Goal: Task Accomplishment & Management: Manage account settings

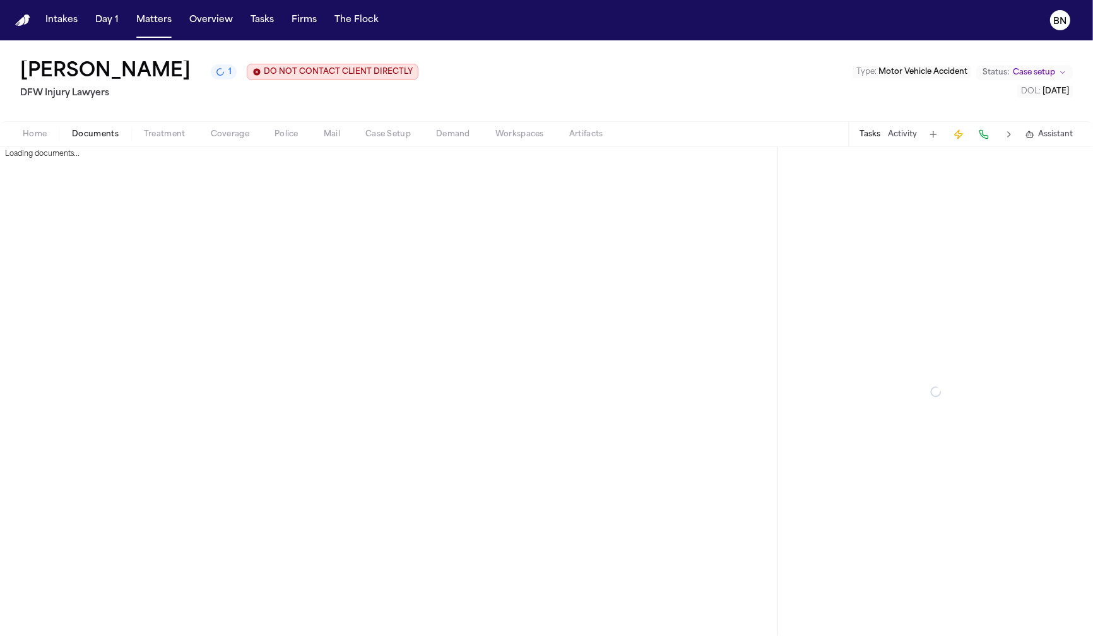
click at [78, 139] on span "Documents" at bounding box center [95, 134] width 47 height 10
click at [33, 134] on span "Home" at bounding box center [35, 134] width 24 height 10
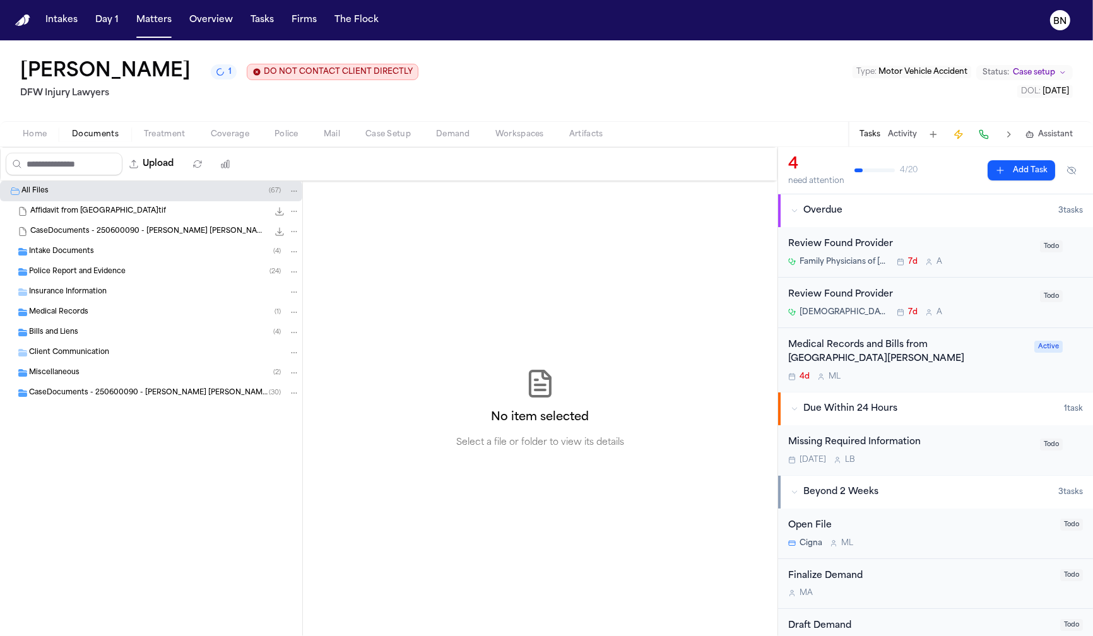
click at [86, 139] on span "Documents" at bounding box center [95, 134] width 47 height 10
click at [126, 278] on div "Police Report and Evidence ( 24 )" at bounding box center [164, 271] width 271 height 11
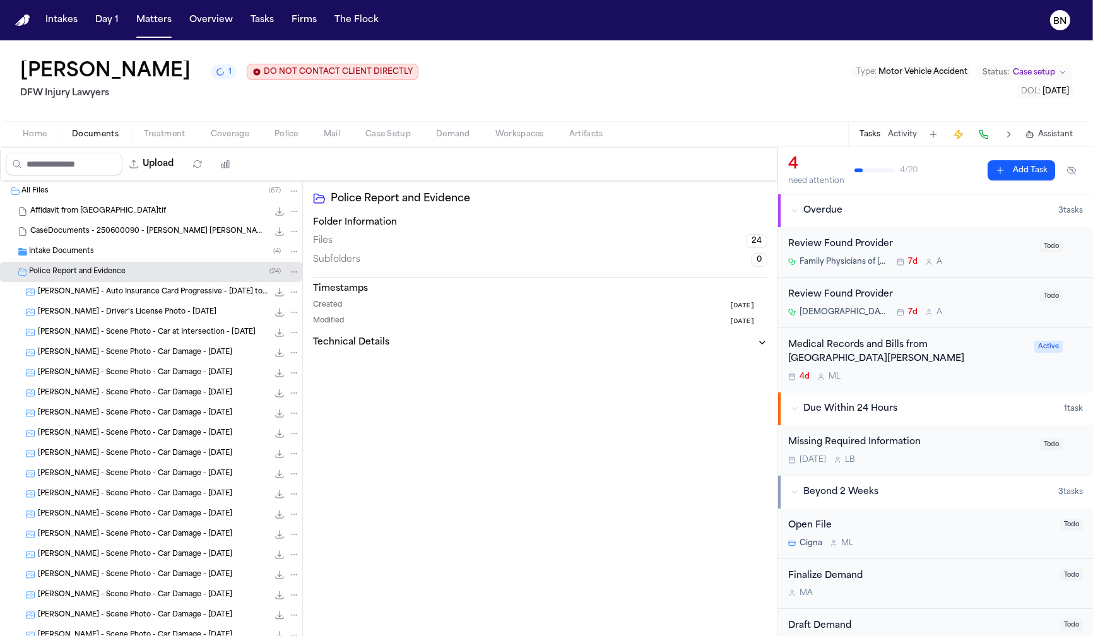
click at [153, 391] on span "[PERSON_NAME] - Scene Photo - Car Damage - [DATE]" at bounding box center [135, 393] width 194 height 11
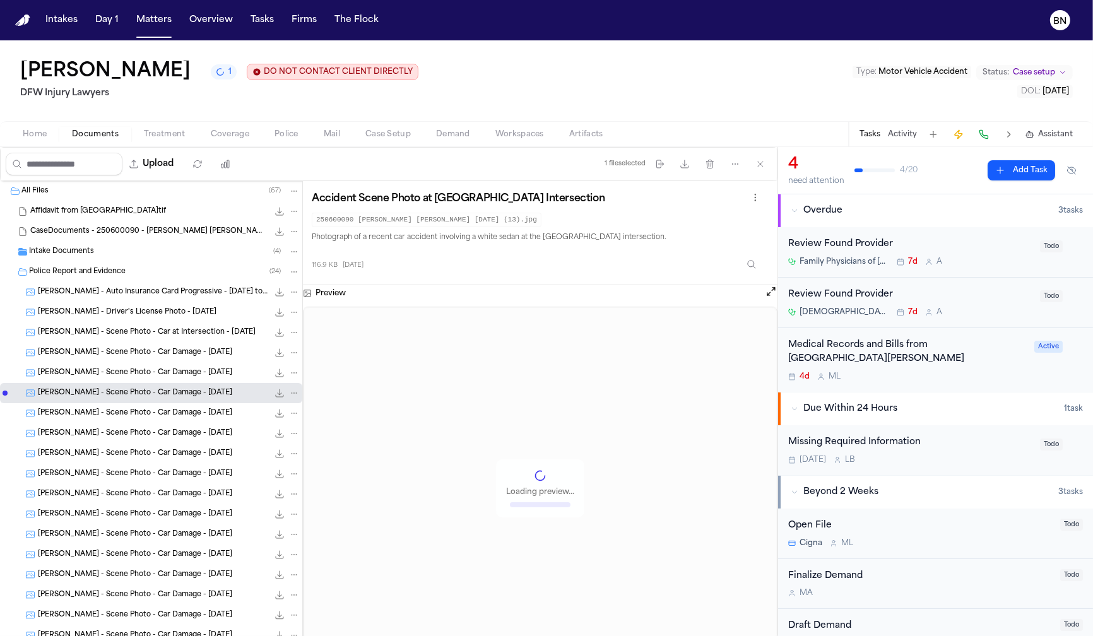
click at [148, 318] on span "[PERSON_NAME] - Driver's License Photo - [DATE]" at bounding box center [127, 312] width 179 height 11
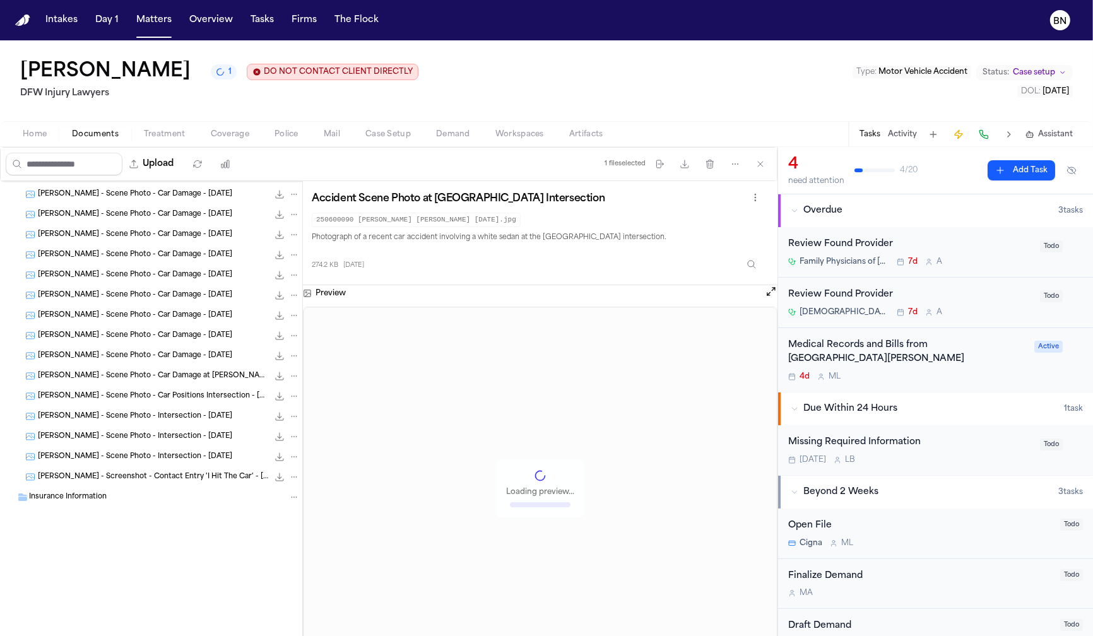
scroll to position [281, 0]
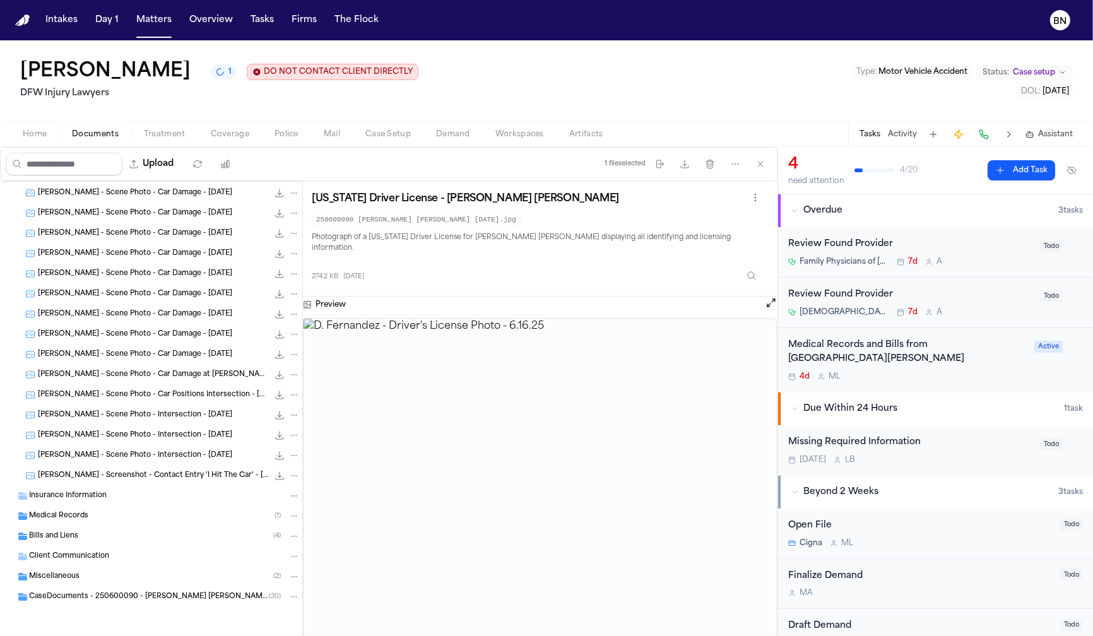
click at [156, 483] on div "[PERSON_NAME] - Screenshot - Contact Entry 'I Hit The Car' - [DATE] 417.3 KB • …" at bounding box center [151, 476] width 302 height 20
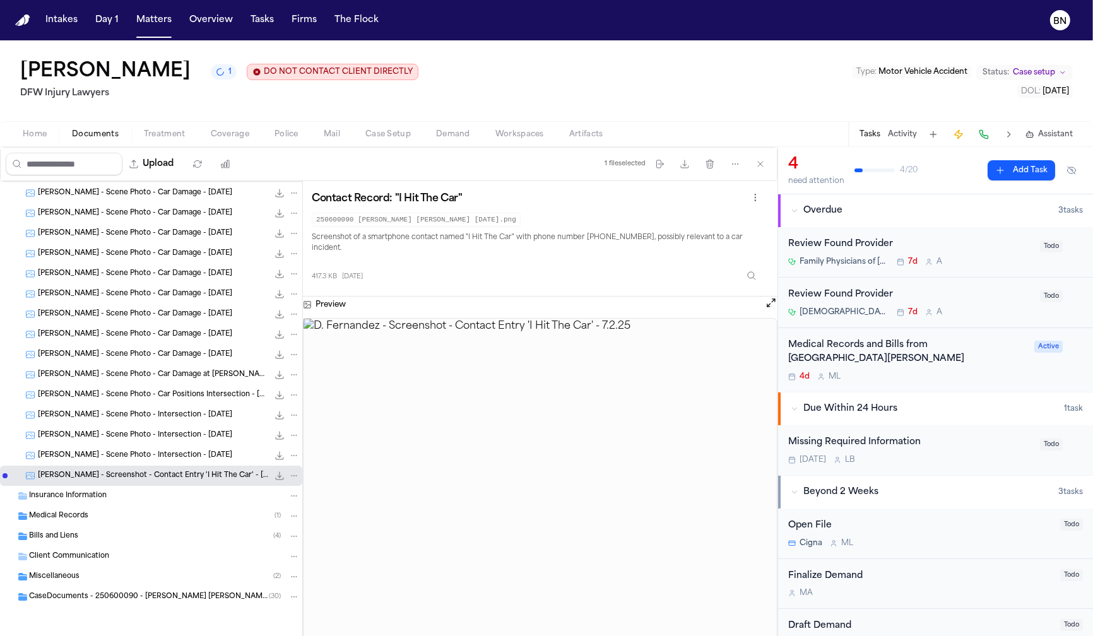
click at [116, 457] on span "[PERSON_NAME] - Scene Photo - Intersection - [DATE]" at bounding box center [135, 455] width 194 height 11
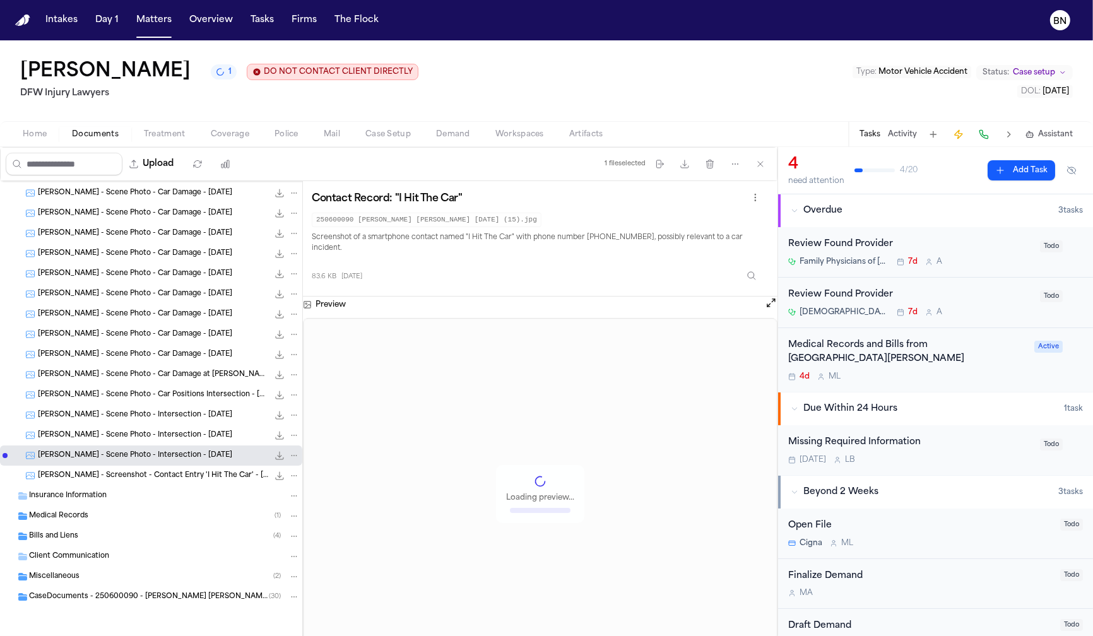
scroll to position [273, 0]
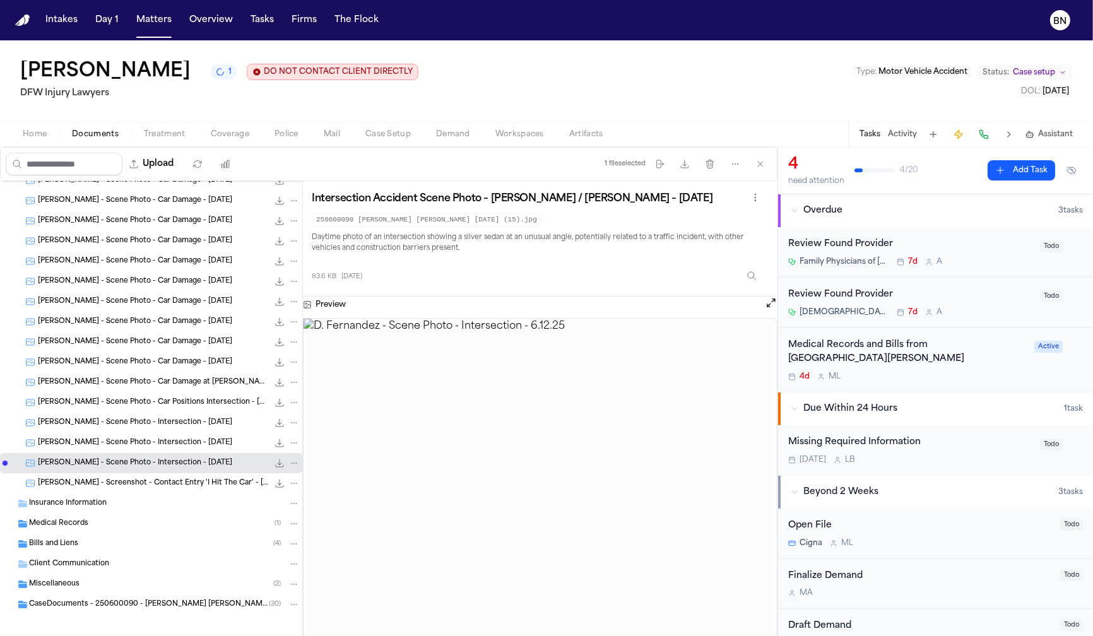
click at [146, 396] on div "[PERSON_NAME] - Scene Photo - Car Positions Intersection - [DATE] 81.6 KB • JPG" at bounding box center [151, 402] width 302 height 20
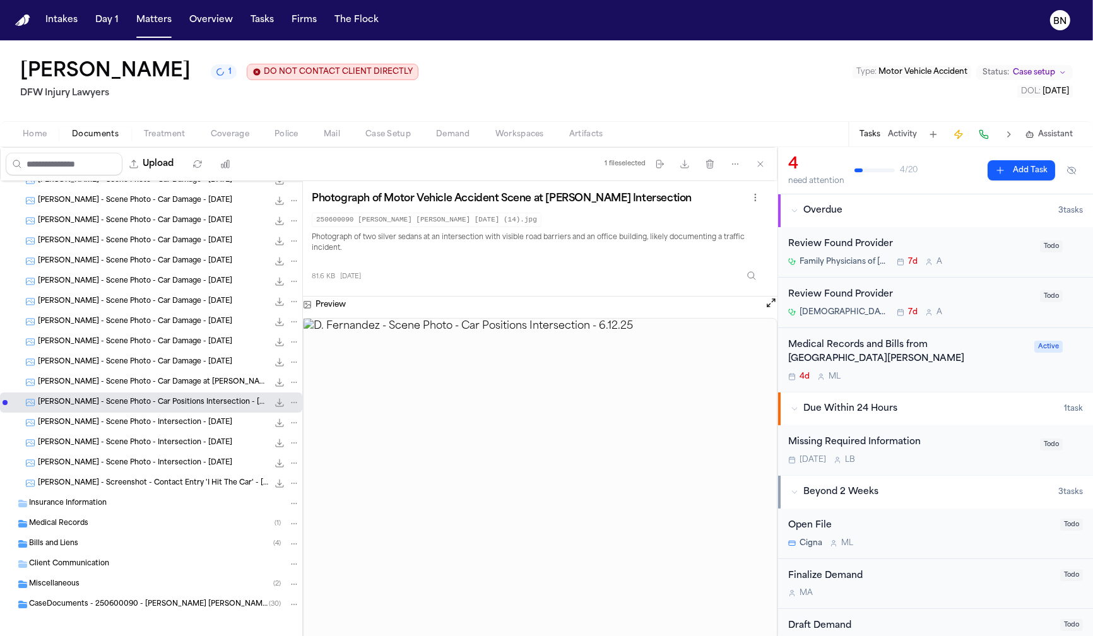
click at [146, 387] on span "[PERSON_NAME] - Scene Photo - Car Damage at [PERSON_NAME] - [DATE]" at bounding box center [153, 382] width 230 height 11
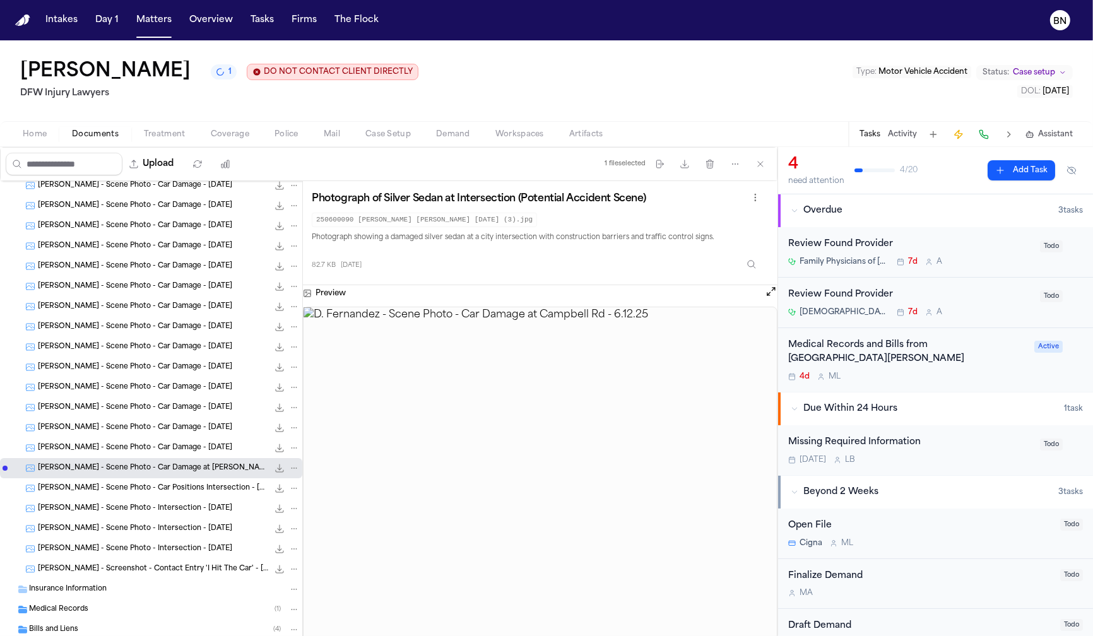
scroll to position [281, 0]
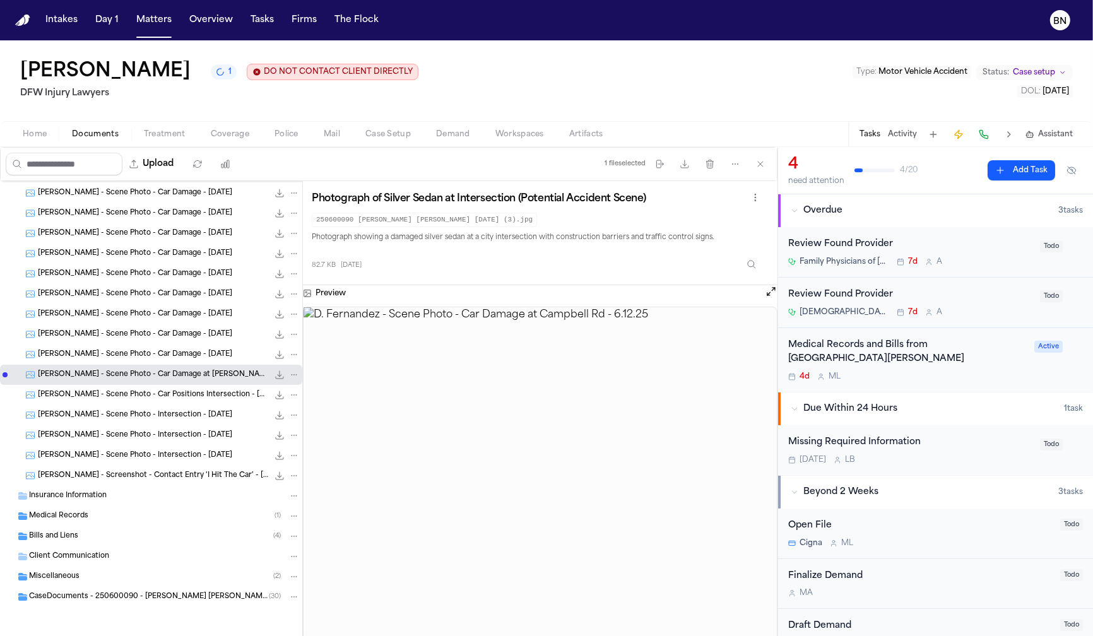
click at [128, 595] on span "CaseDocuments - 250600090 - [PERSON_NAME] [PERSON_NAME] 20250806195253 (unzippe…" at bounding box center [149, 597] width 240 height 11
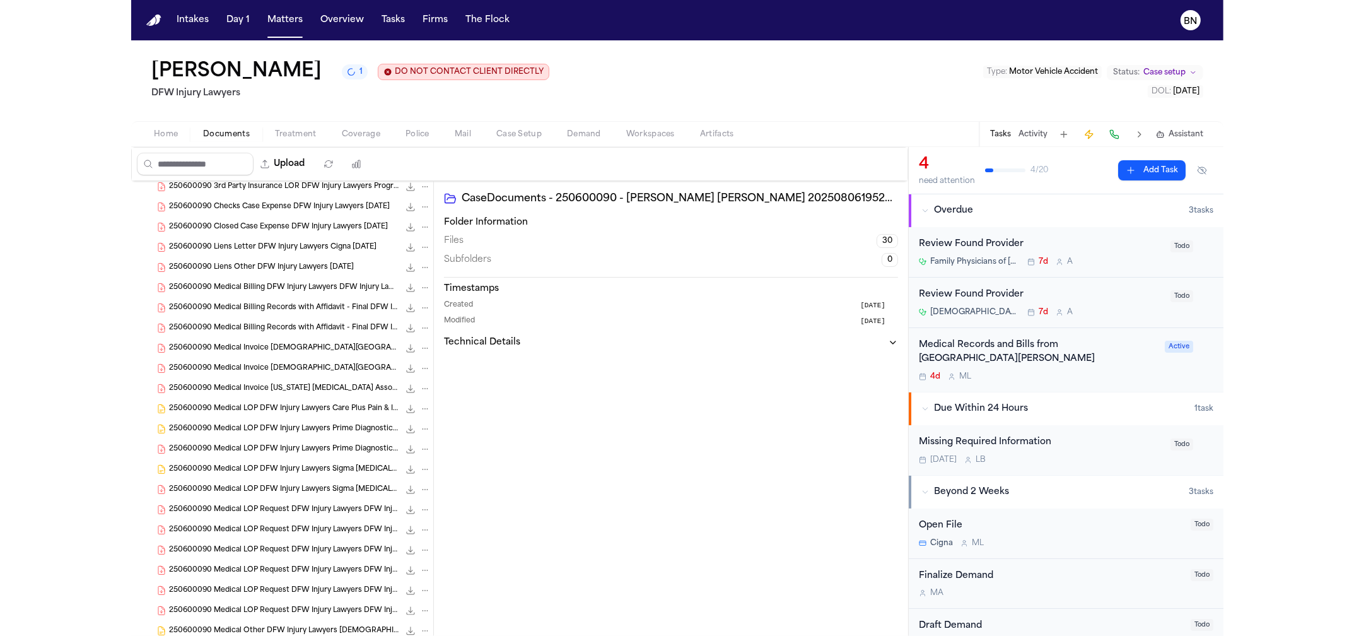
scroll to position [887, 0]
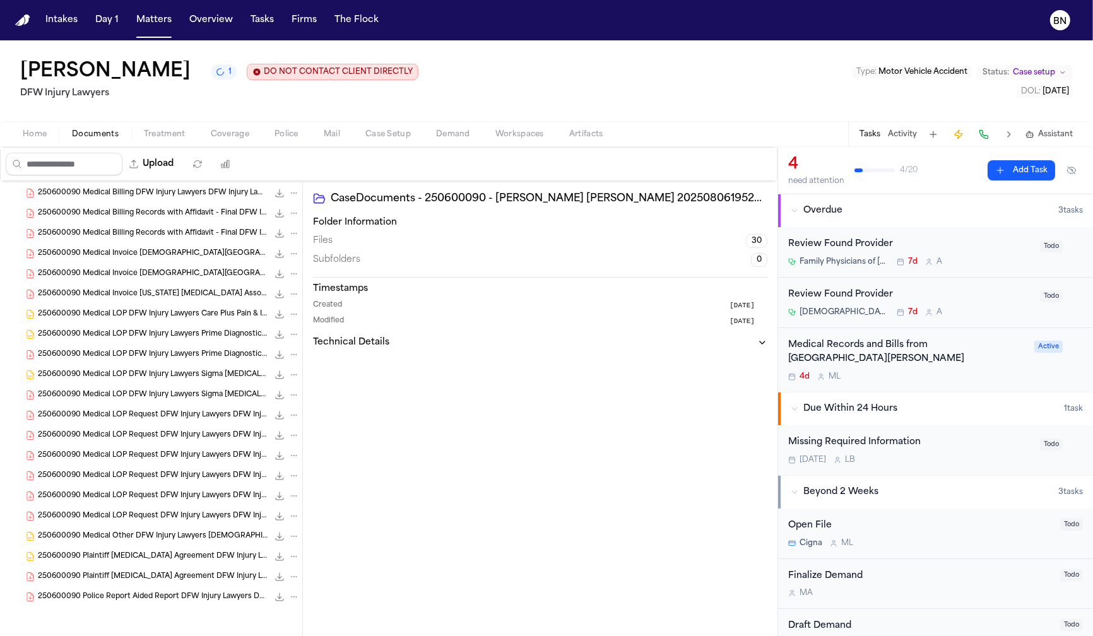
click at [177, 605] on div "250600090 Police Report Aided Report DFW Injury Lawyers DFW Injury Lawyers [DAT…" at bounding box center [151, 597] width 302 height 20
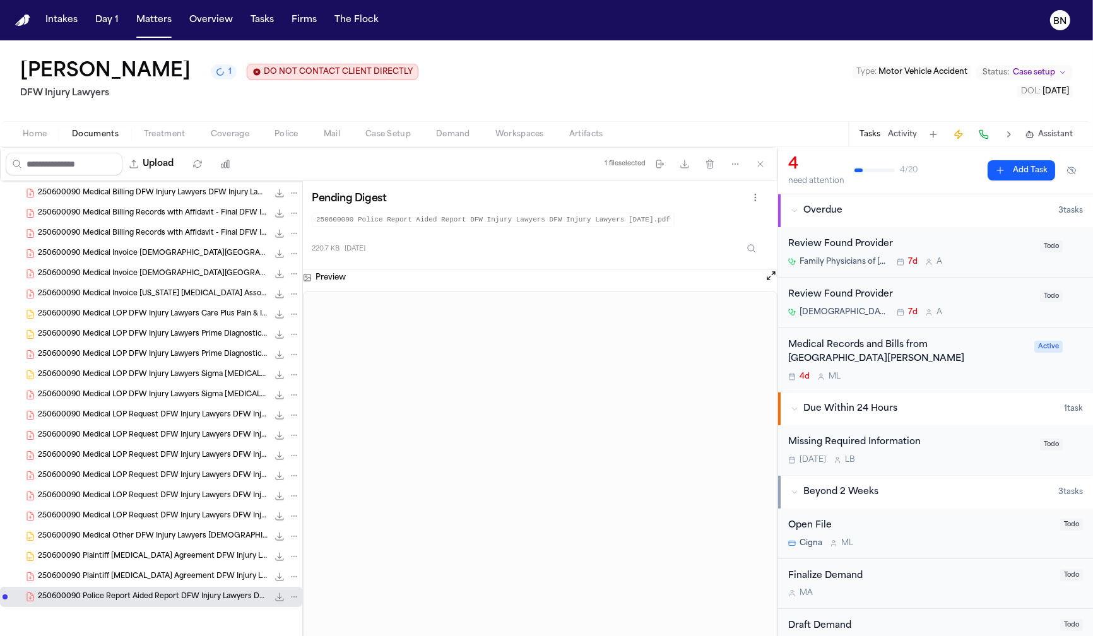
click at [766, 282] on button "Open preview" at bounding box center [771, 275] width 13 height 13
click at [763, 280] on div "Preview" at bounding box center [540, 277] width 474 height 16
click at [770, 281] on button "Open preview" at bounding box center [771, 275] width 13 height 13
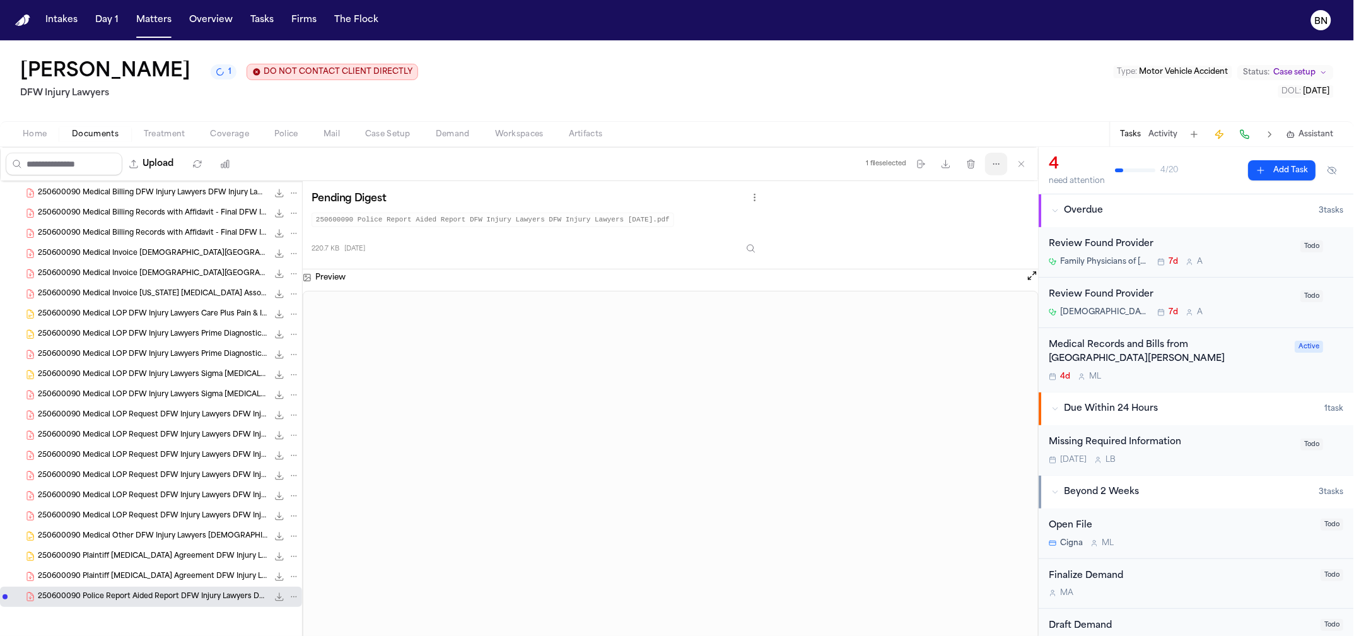
click at [995, 163] on icon "button" at bounding box center [997, 164] width 10 height 10
click at [923, 168] on div "1 file selected Move files Download files Delete files More actions Clear selec…" at bounding box center [949, 164] width 177 height 33
click at [920, 165] on icon "button" at bounding box center [921, 164] width 7 height 8
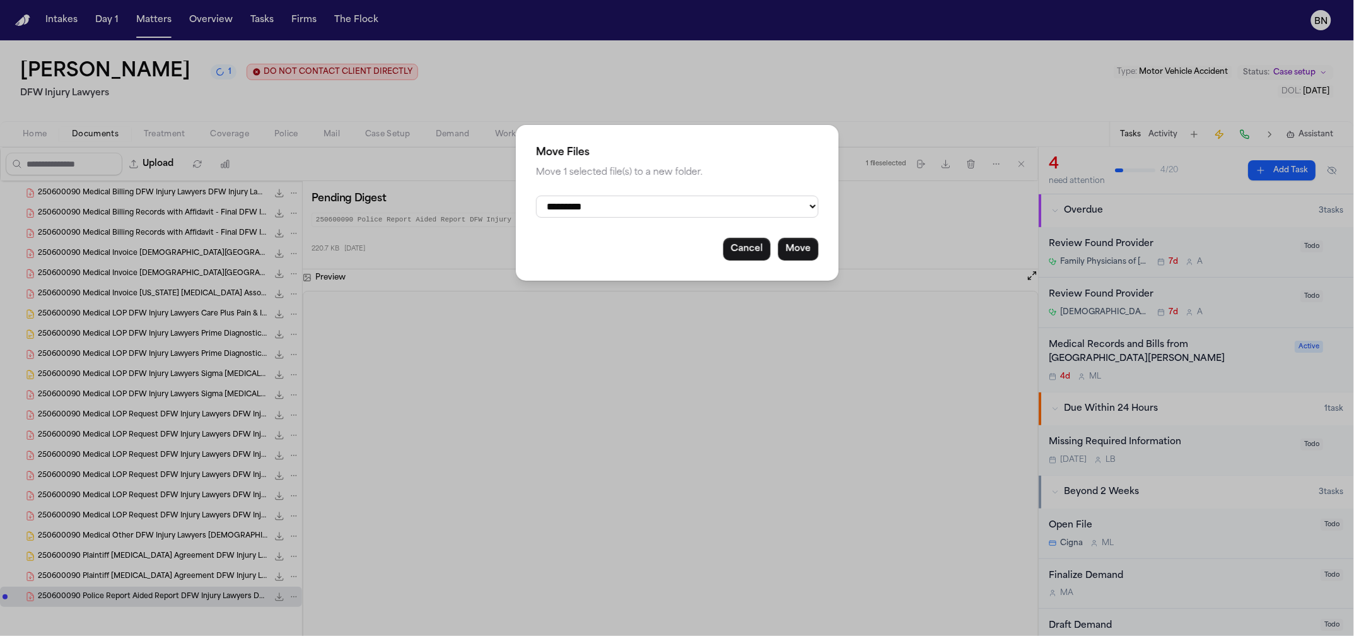
click at [738, 208] on select "**********" at bounding box center [677, 207] width 283 height 22
select select "**********"
click at [536, 196] on select "**********" at bounding box center [677, 207] width 283 height 22
click at [799, 254] on button "Move" at bounding box center [798, 249] width 40 height 23
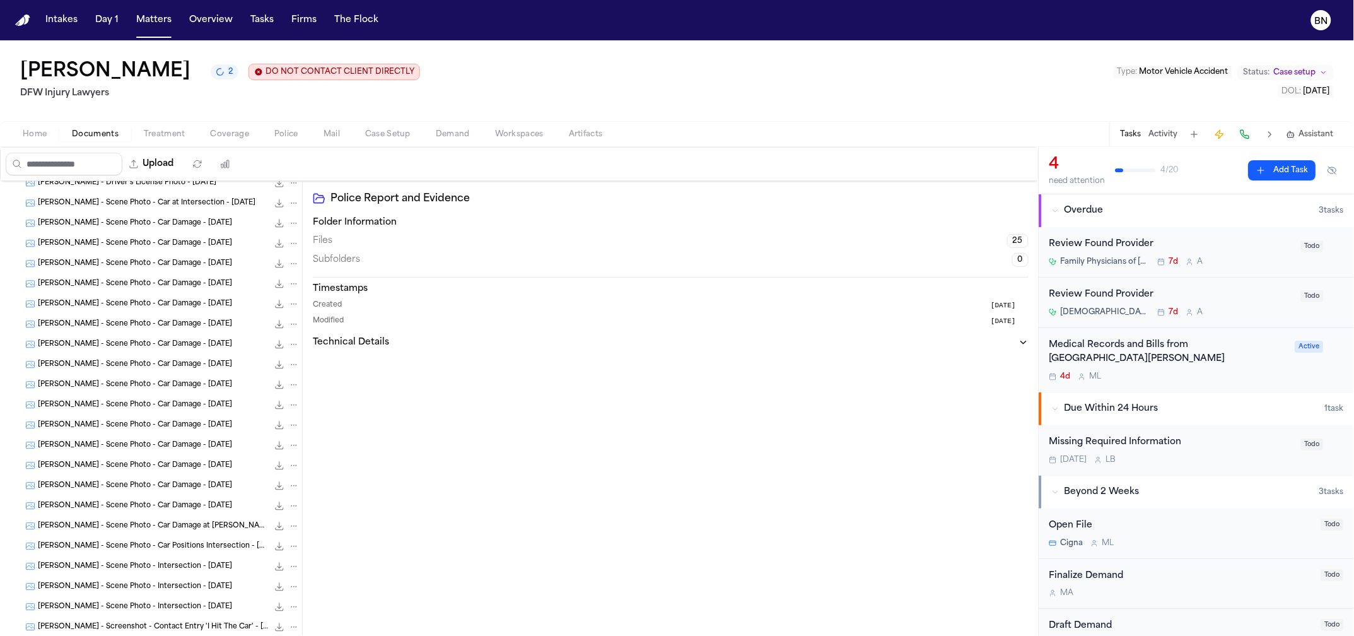
scroll to position [0, 0]
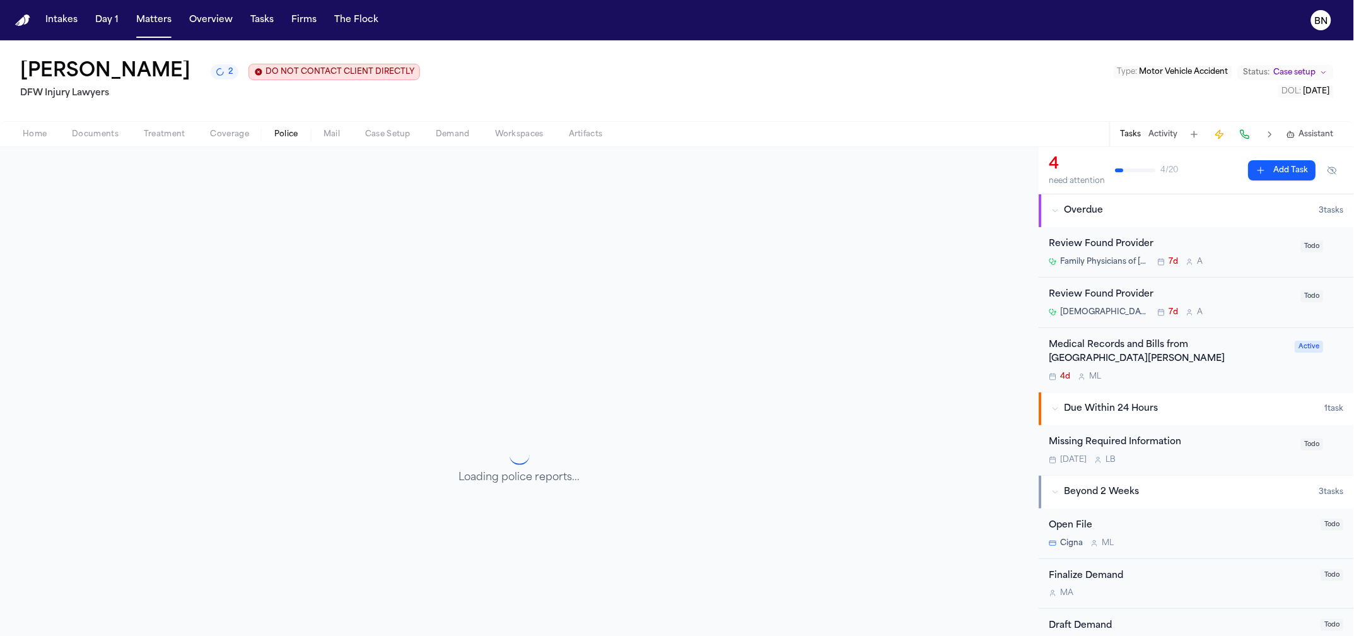
click at [284, 138] on span "Police" at bounding box center [286, 134] width 24 height 10
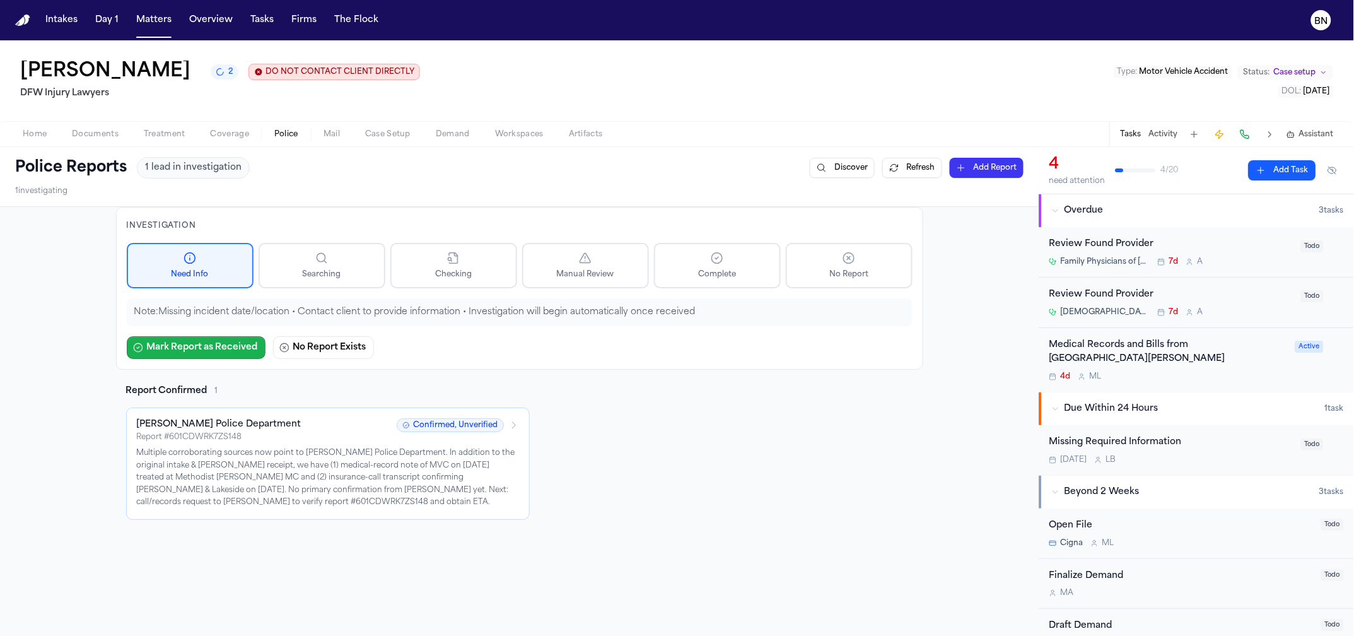
click at [199, 352] on button "Mark Report as Received" at bounding box center [196, 347] width 139 height 23
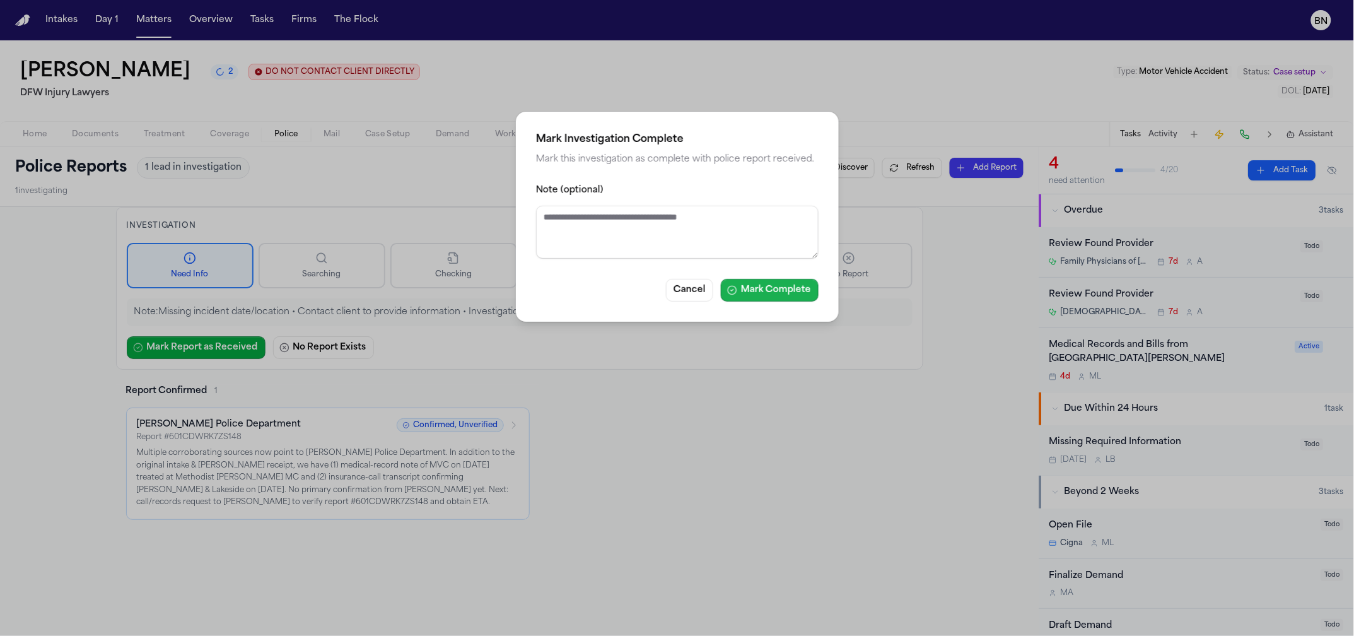
click at [792, 288] on button "Mark Complete" at bounding box center [770, 290] width 98 height 23
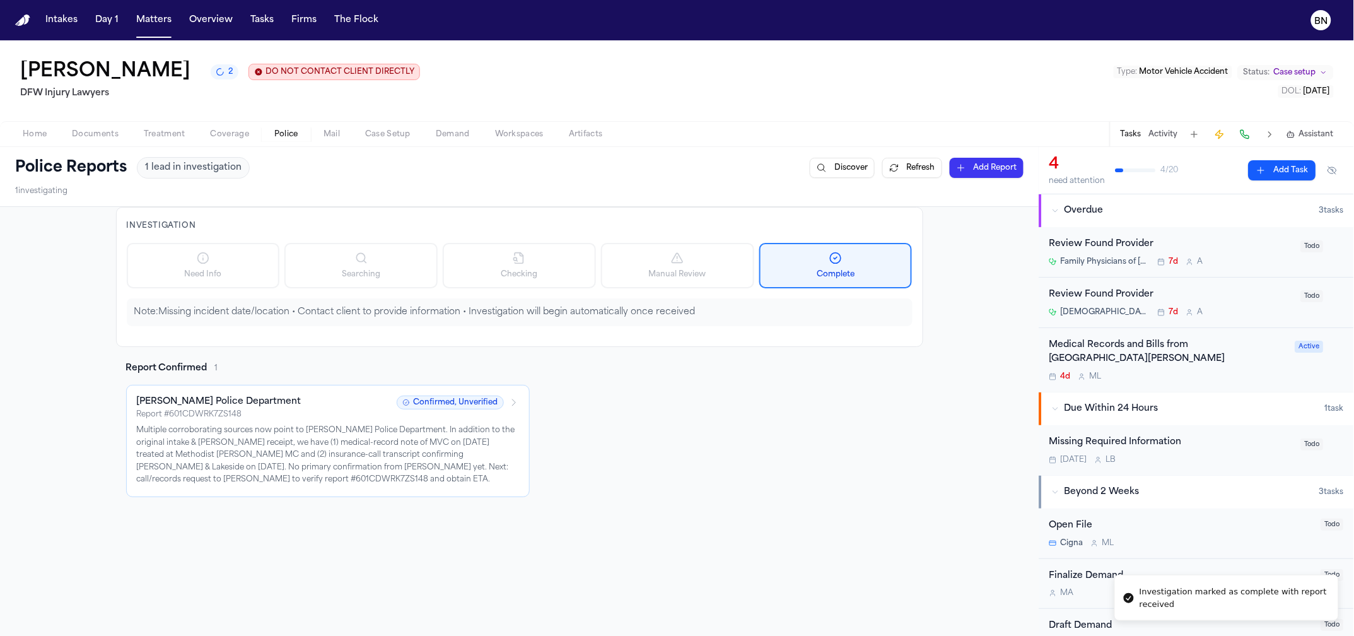
drag, startPoint x: 579, startPoint y: 394, endPoint x: 753, endPoint y: 405, distance: 173.8
click at [666, 392] on div "Report Confirmed 1 [PERSON_NAME] Police Department Report # 601CDWRK7ZS148 Conf…" at bounding box center [519, 429] width 807 height 135
click at [793, 500] on div "Investigation Need Info Searching Checking Manual Review Complete Note: Missing…" at bounding box center [519, 495] width 1039 height 576
click at [442, 415] on div "[PERSON_NAME] Police Department Report # 601CDWRK7ZS148 Confirmed, Unverified" at bounding box center [328, 408] width 382 height 24
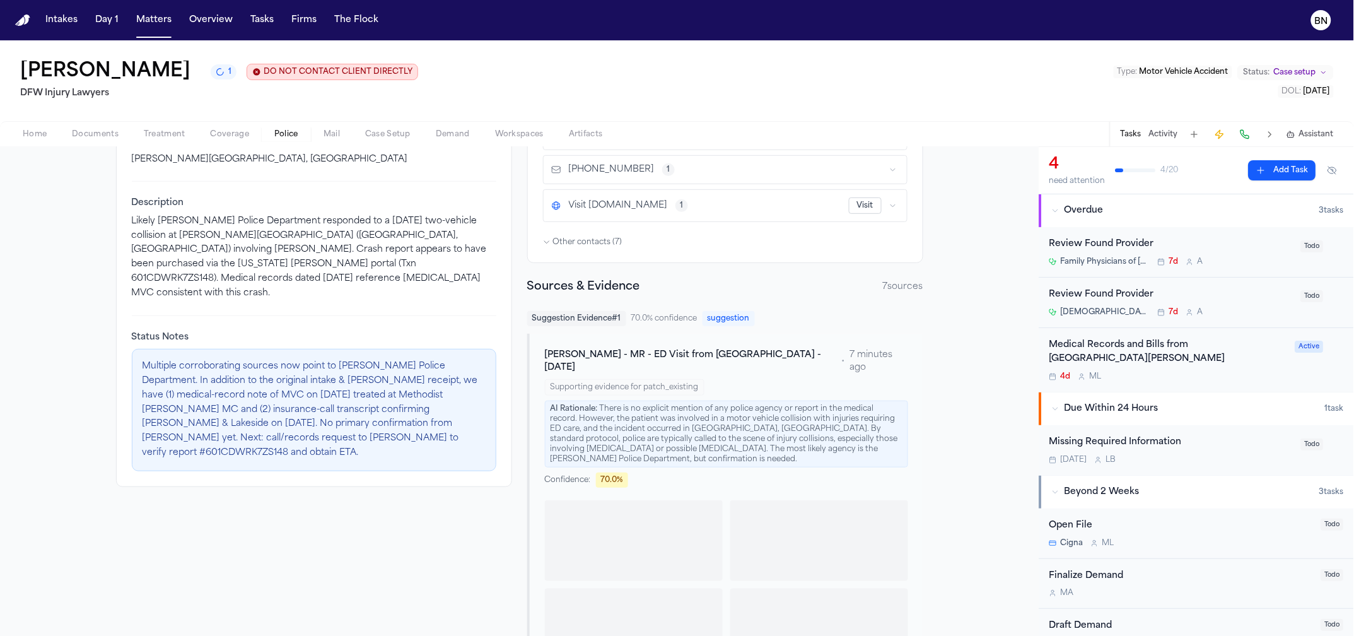
scroll to position [244, 0]
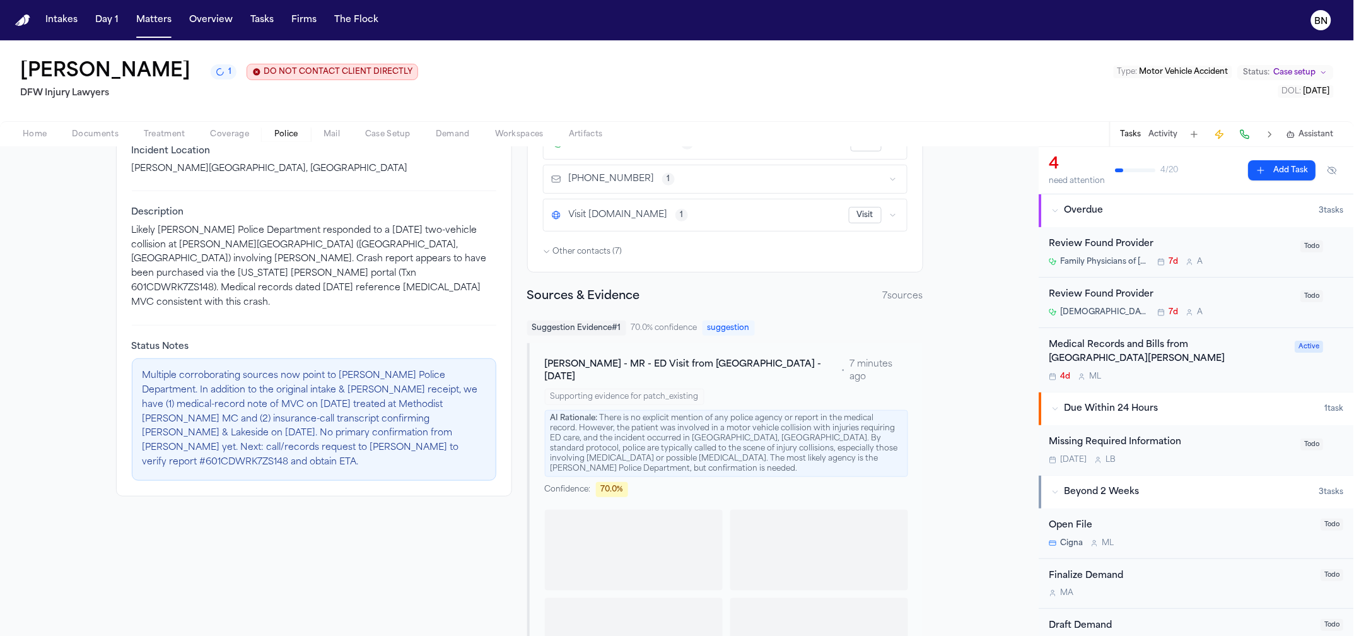
click at [243, 308] on div "Report Number 601CDWRK7ZS148 Incident Date [DATE] Incident Location [PERSON_NAM…" at bounding box center [314, 290] width 395 height 411
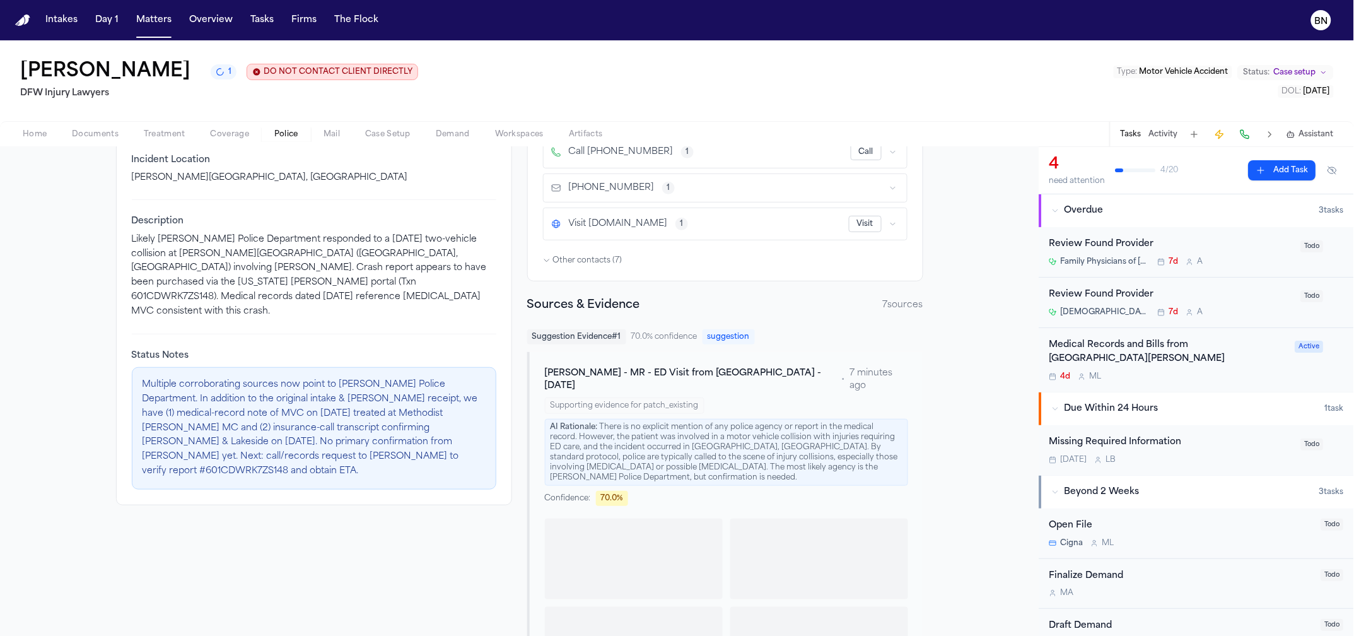
scroll to position [0, 0]
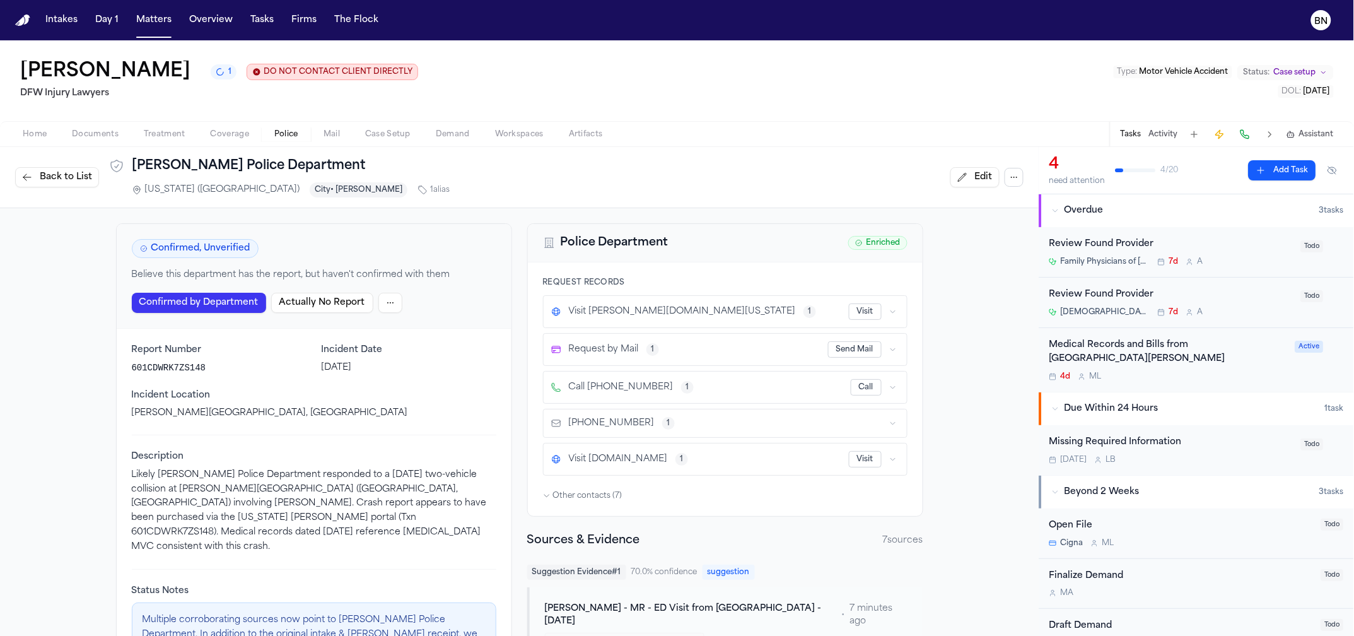
click at [64, 168] on div "Back to List [PERSON_NAME] Police Department [US_STATE] ([GEOGRAPHIC_DATA]) Cit…" at bounding box center [232, 177] width 435 height 40
click at [62, 173] on span "Back to List" at bounding box center [66, 177] width 52 height 13
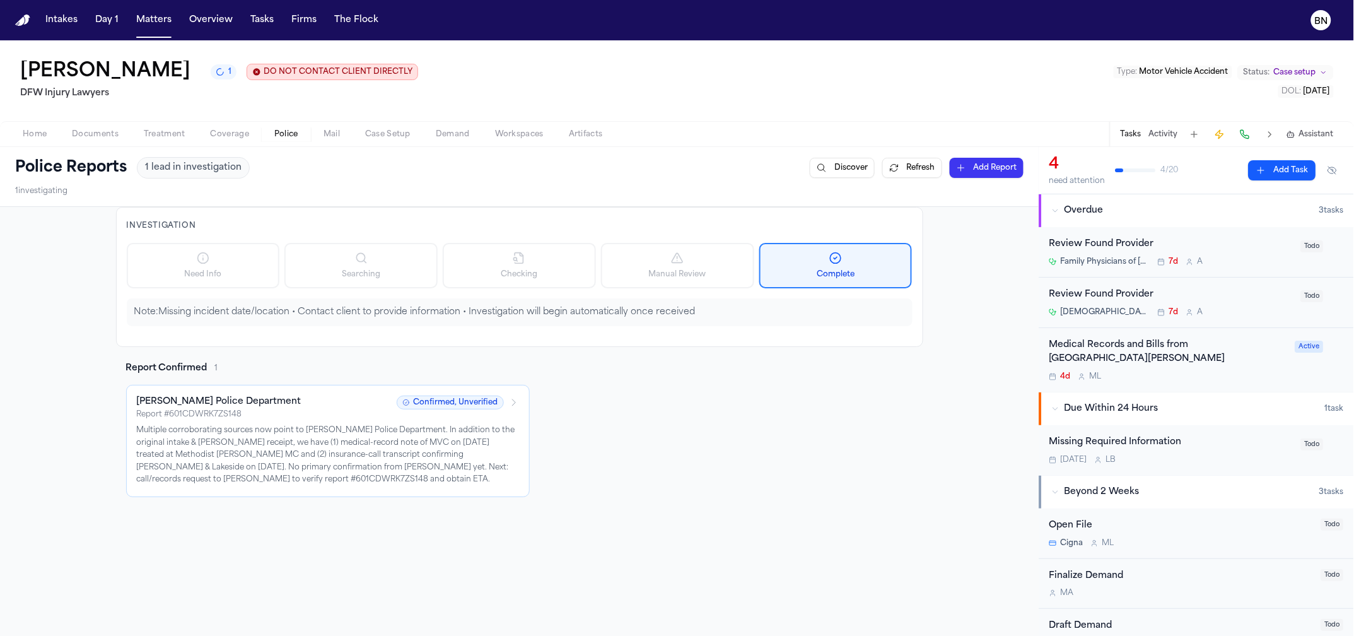
drag, startPoint x: 481, startPoint y: 49, endPoint x: 384, endPoint y: 90, distance: 105.7
click at [469, 48] on div "[PERSON_NAME] 1 DO NOT CONTACT CLIENT DIRECTLY DO NOT CONTACT DFW Injury Lawyer…" at bounding box center [677, 80] width 1354 height 81
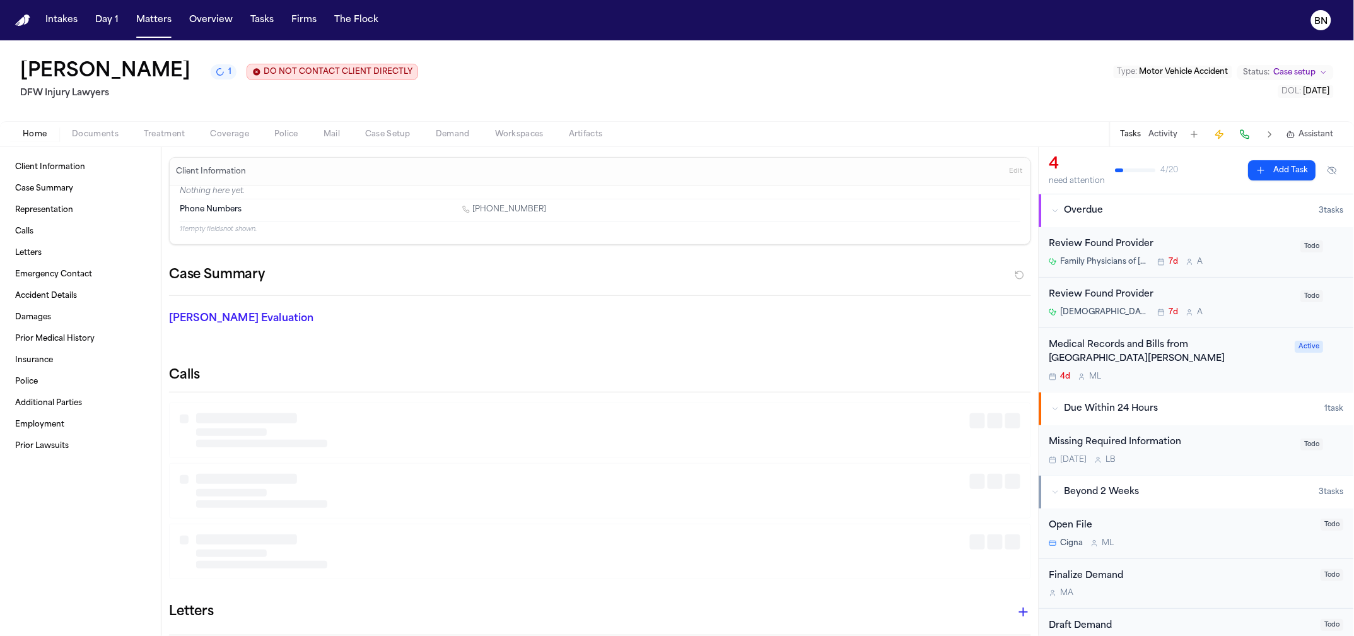
click at [28, 131] on span "Home" at bounding box center [35, 134] width 24 height 10
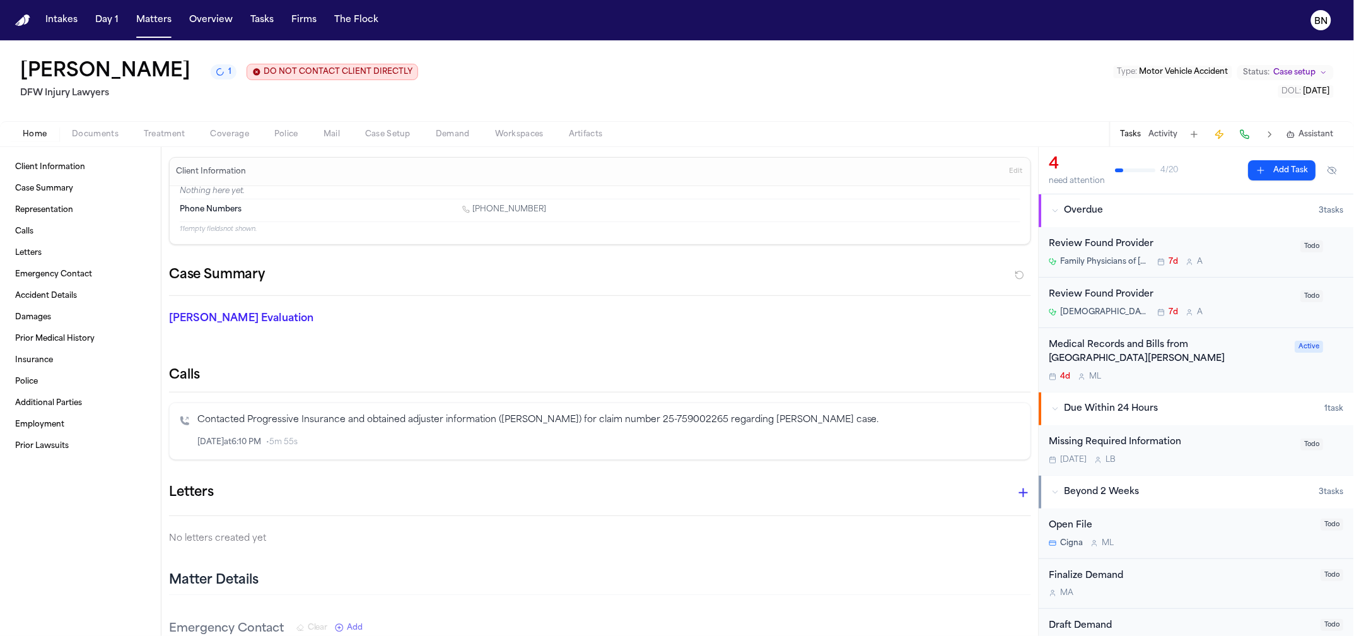
drag, startPoint x: 213, startPoint y: 74, endPoint x: 15, endPoint y: 65, distance: 198.3
click at [15, 65] on div "[PERSON_NAME] 1 DO NOT CONTACT CLIENT DIRECTLY DO NOT CONTACT DFW Injury Lawyer…" at bounding box center [677, 80] width 1354 height 81
copy h1 "[PERSON_NAME]"
click at [1011, 175] on span "Edit" at bounding box center [1016, 171] width 13 height 9
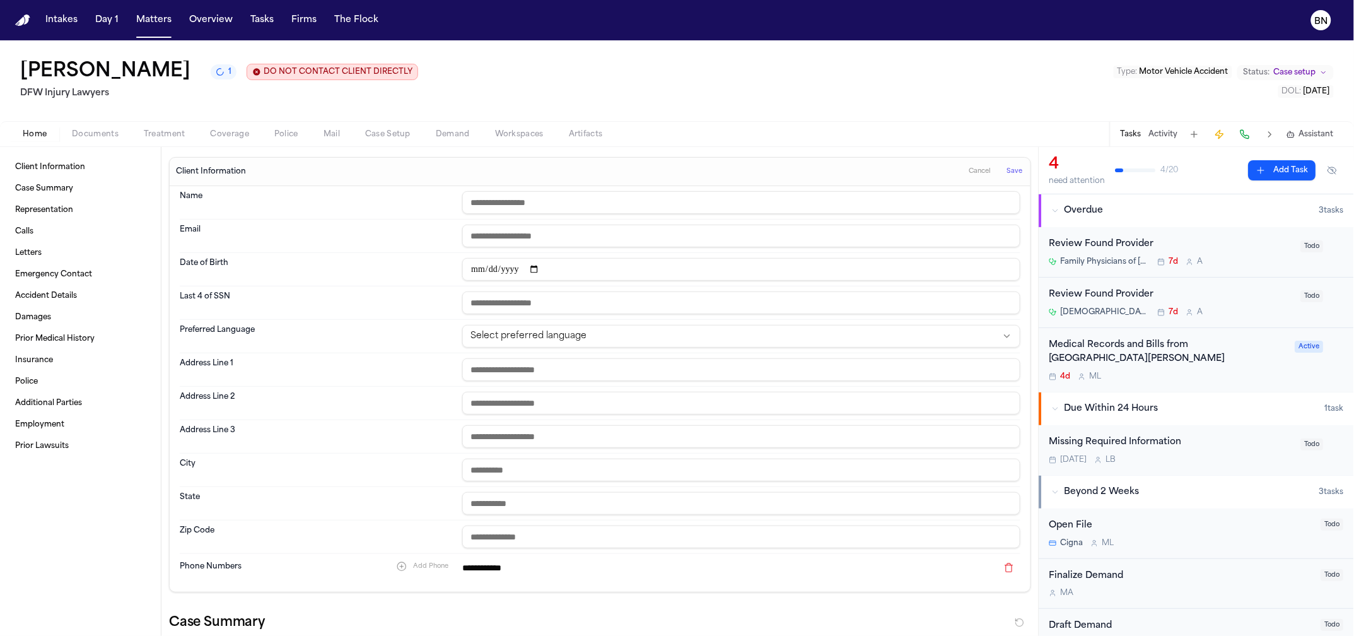
click at [568, 211] on input "text" at bounding box center [741, 202] width 558 height 23
paste input "**********"
type input "**********"
click at [1011, 175] on span "Save" at bounding box center [1015, 171] width 16 height 9
